Goal: Information Seeking & Learning: Learn about a topic

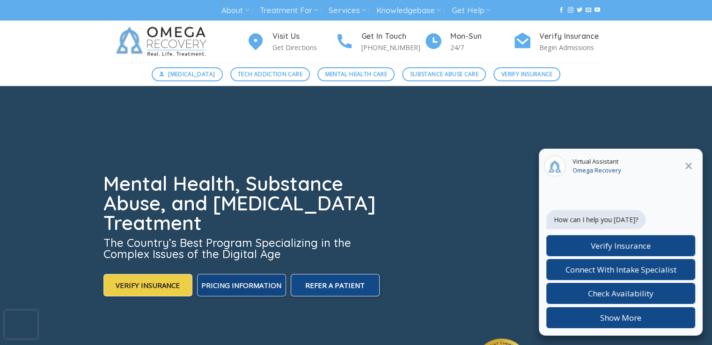
click at [235, 286] on span "Pricing Information" at bounding box center [241, 285] width 80 height 9
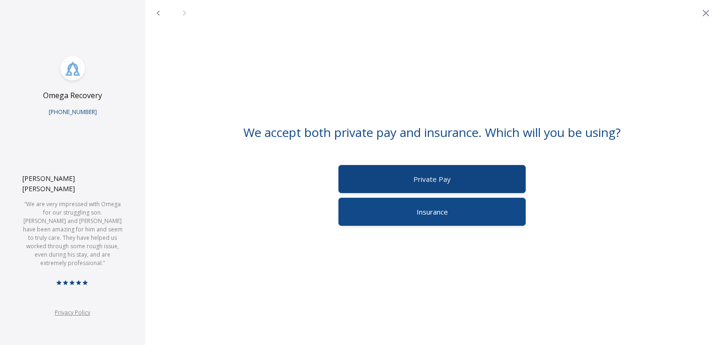
click at [454, 186] on label "Private Pay" at bounding box center [431, 179] width 187 height 28
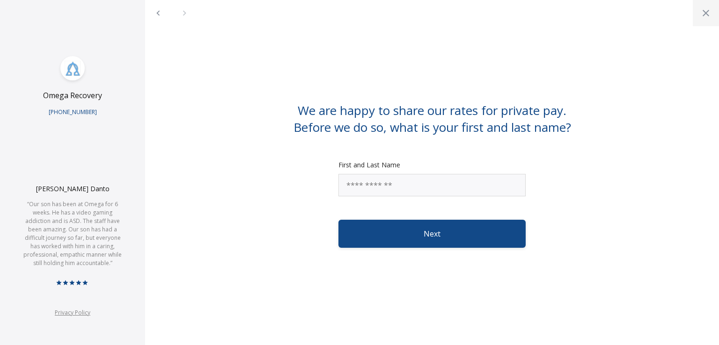
click at [702, 15] on icon "Close" at bounding box center [705, 12] width 11 height 11
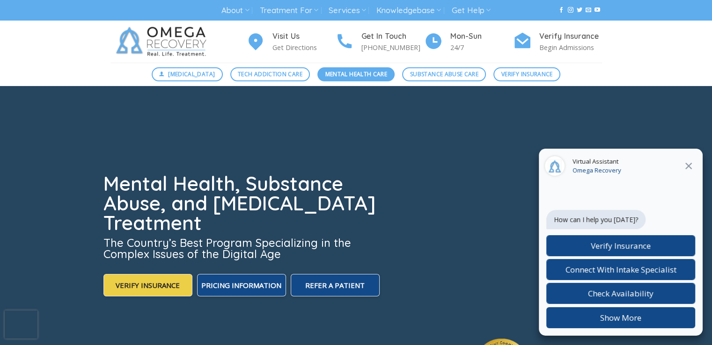
click at [375, 77] on span "Mental Health Care" at bounding box center [356, 74] width 62 height 9
